Goal: Task Accomplishment & Management: Complete application form

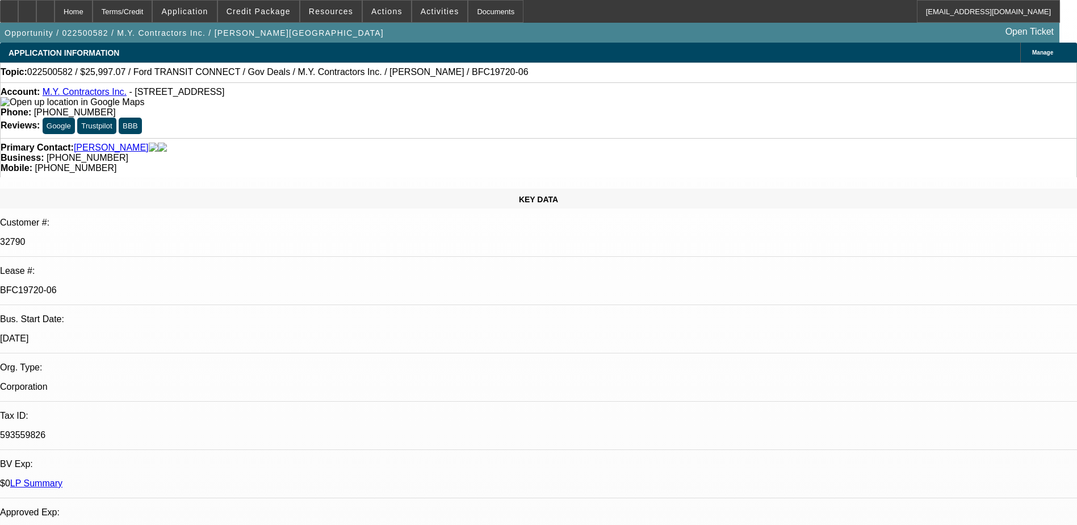
select select "0"
select select "6"
select select "0"
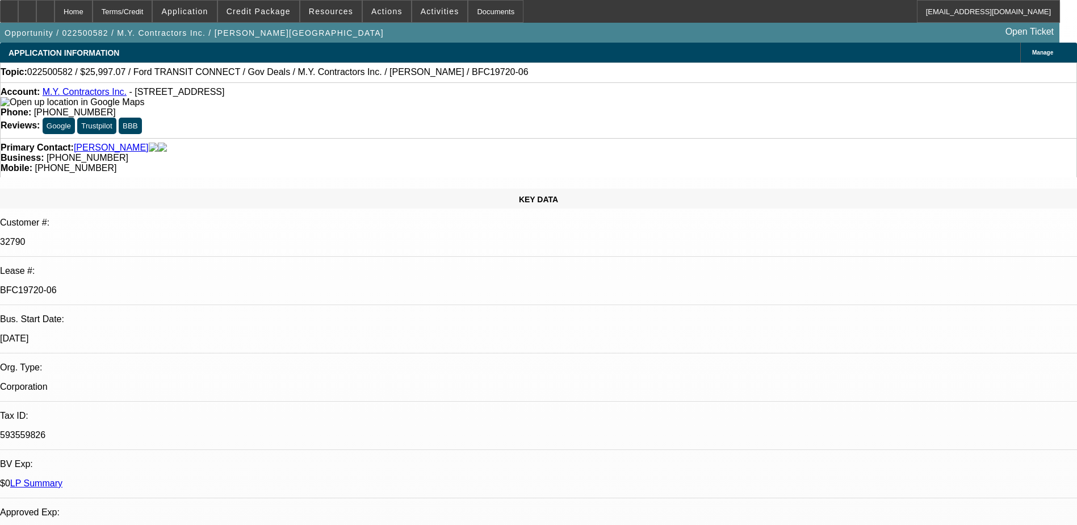
select select "0"
select select "6"
select select "0"
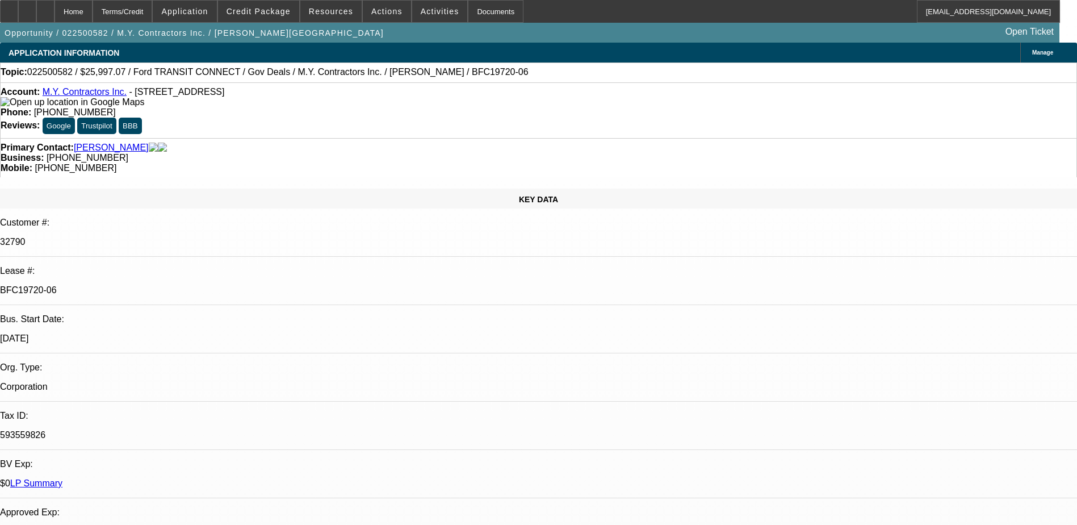
select select "0"
select select "6"
select select "0"
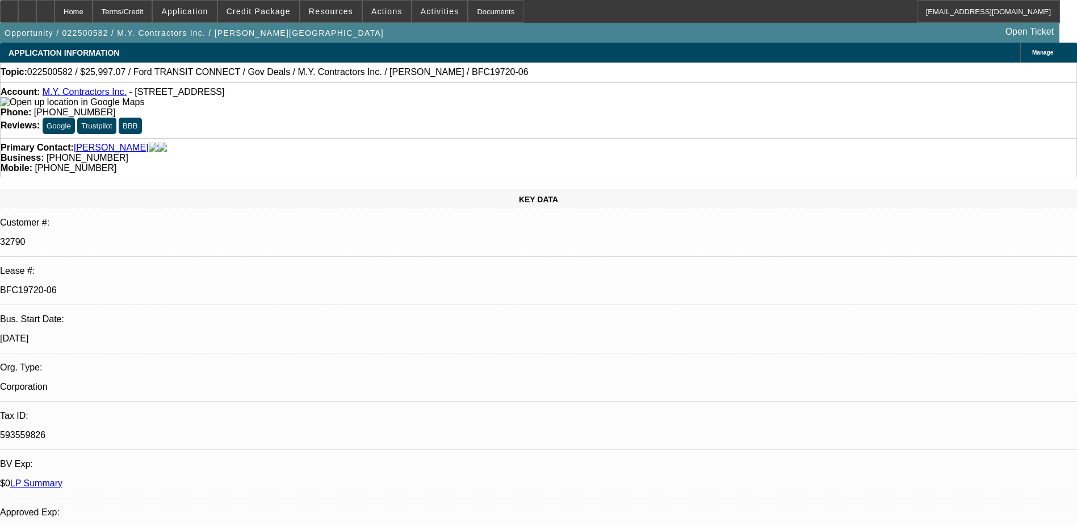
select select "6"
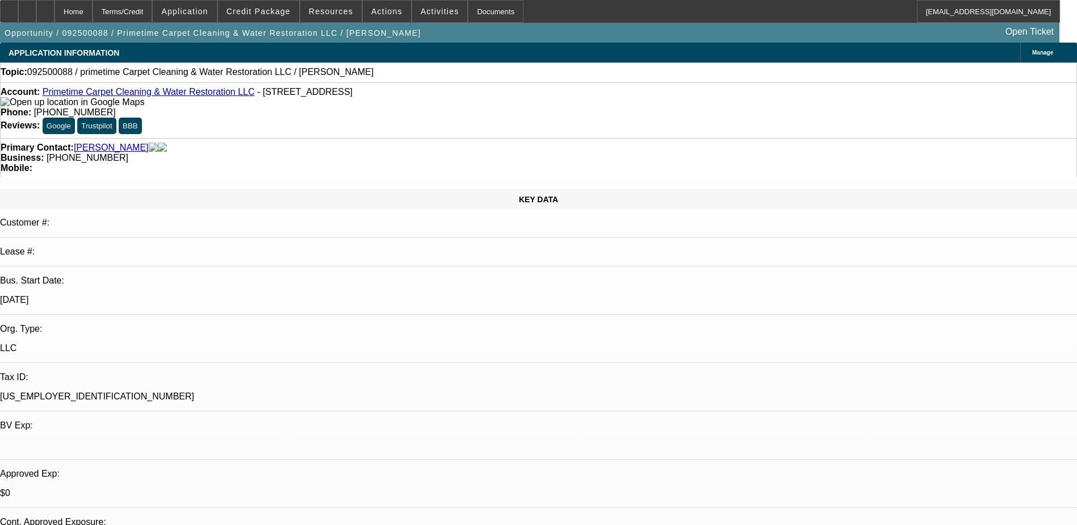
select select "0"
select select "2"
select select "0.1"
select select "4"
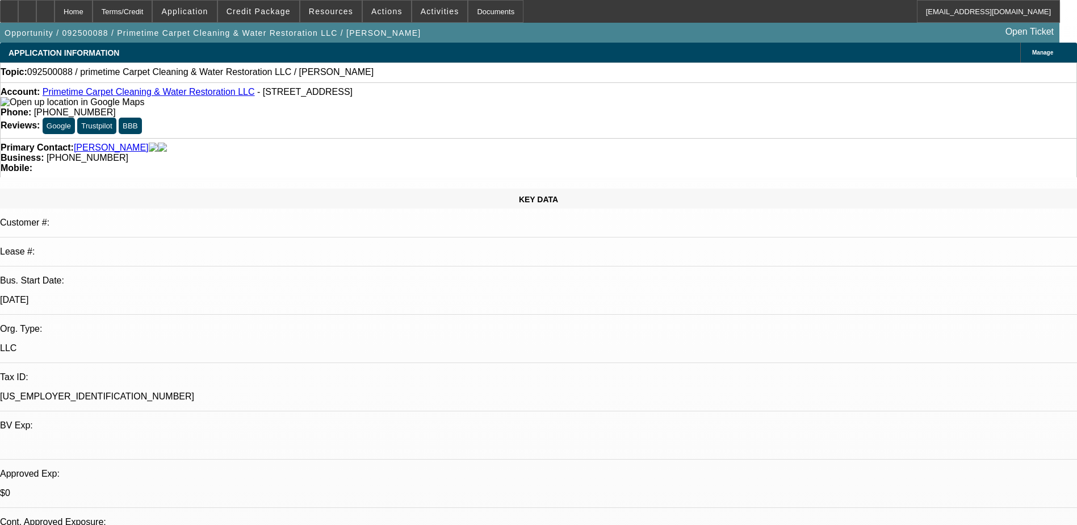
click at [75, 118] on button "Google" at bounding box center [59, 126] width 32 height 16
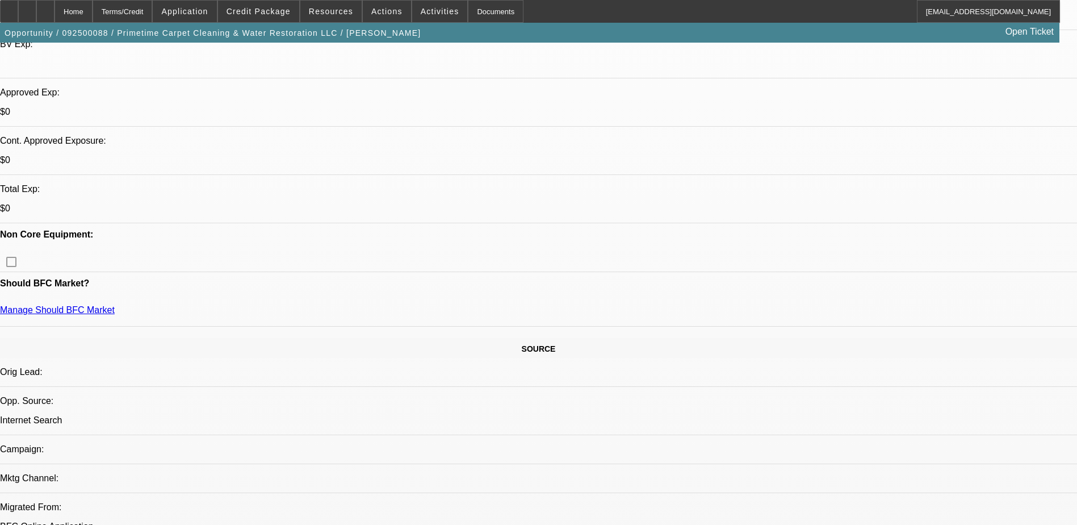
scroll to position [284, 0]
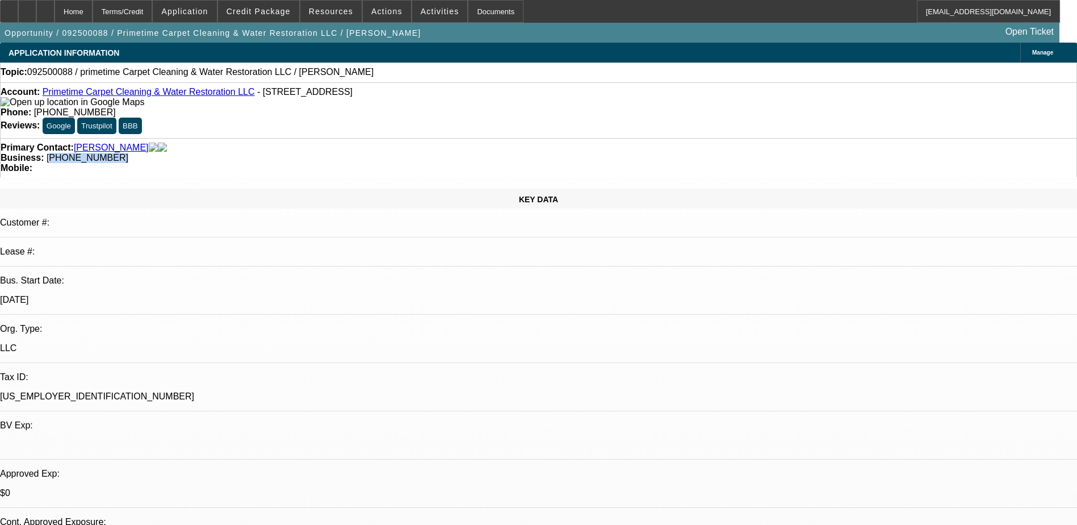
drag, startPoint x: 459, startPoint y: 132, endPoint x: 407, endPoint y: 144, distance: 53.2
click at [407, 144] on div "Primary Contact: Kerr, David Business: (918) 857-1906 Mobile:" at bounding box center [538, 157] width 1077 height 39
drag, startPoint x: 407, startPoint y: 144, endPoint x: 475, endPoint y: 153, distance: 68.1
drag, startPoint x: 468, startPoint y: 137, endPoint x: 405, endPoint y: 144, distance: 63.4
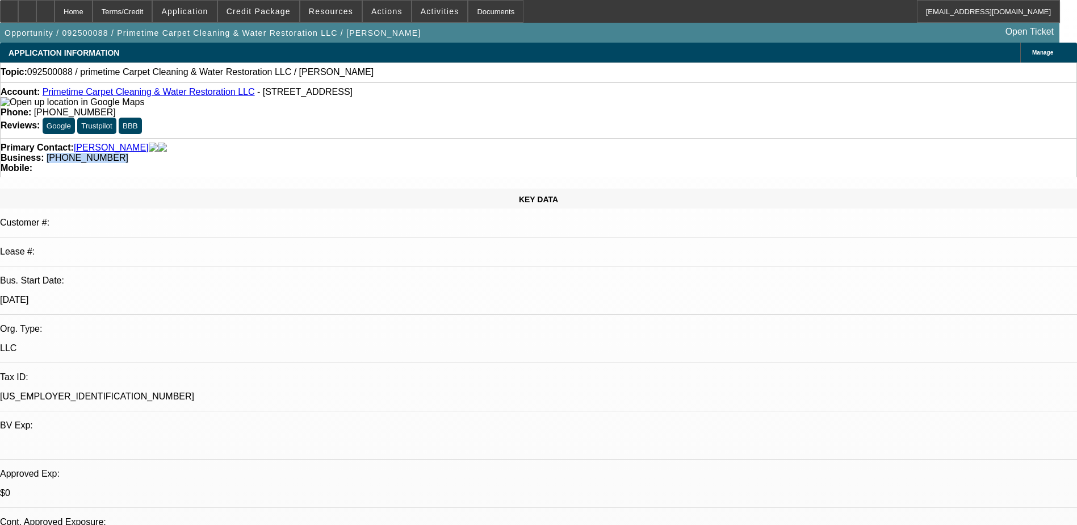
click at [405, 144] on div "Primary Contact: Kerr, David Business: (918) 857-1906 Mobile:" at bounding box center [538, 157] width 1077 height 39
copy span "(918) 857-1906"
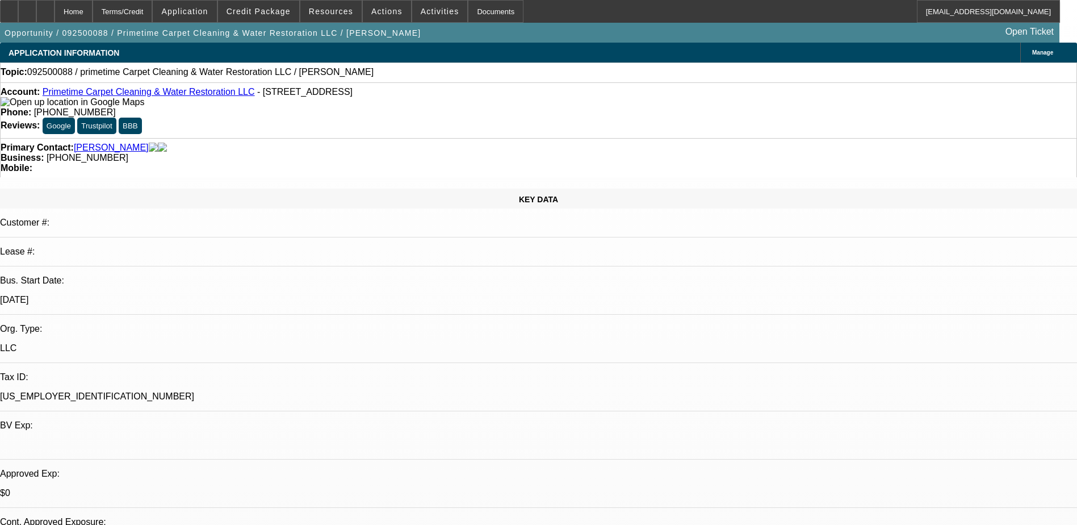
click at [390, 5] on span at bounding box center [387, 11] width 48 height 27
